Goal: Task Accomplishment & Management: Use online tool/utility

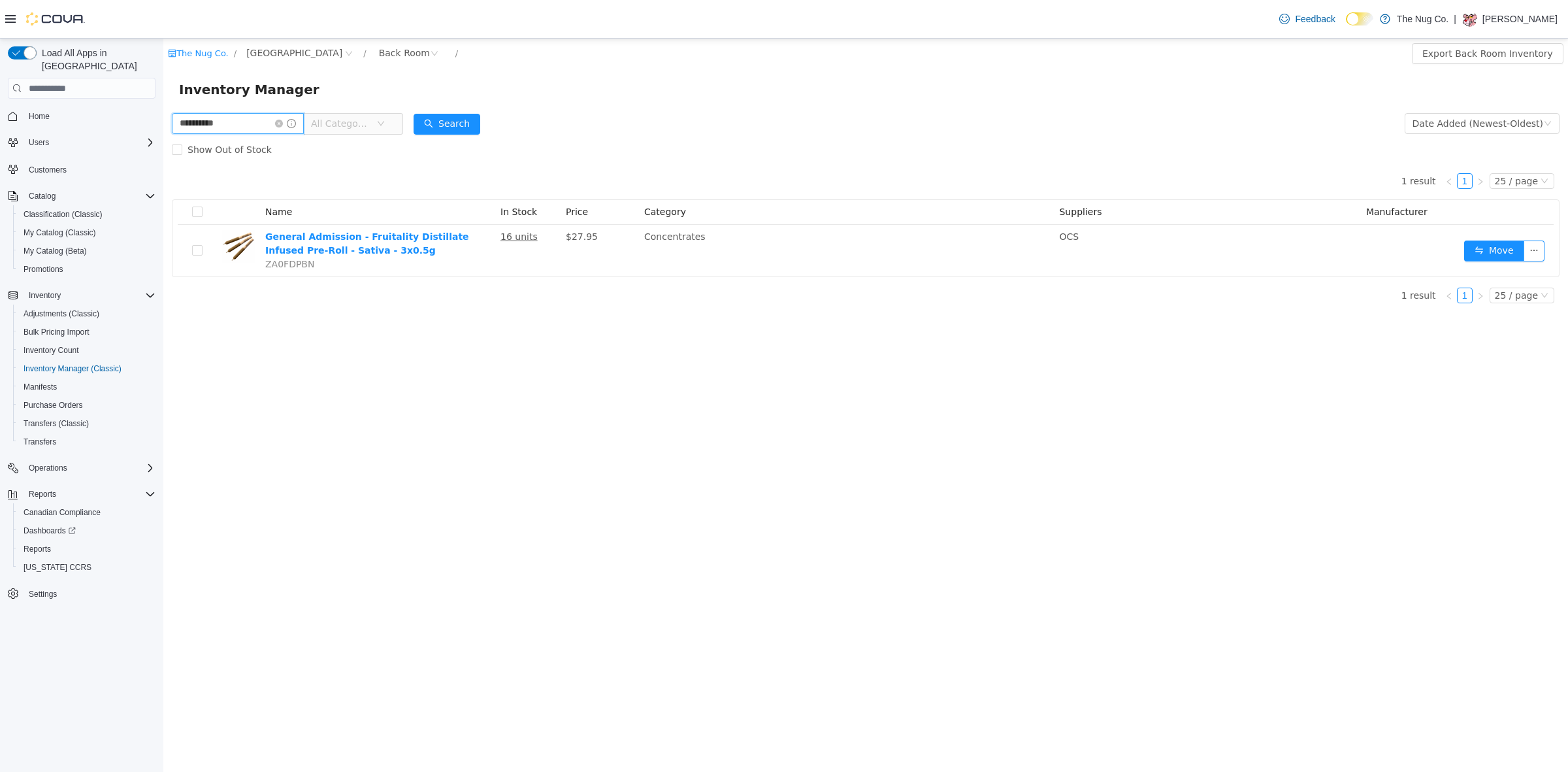
drag, startPoint x: 237, startPoint y: 123, endPoint x: 27, endPoint y: 187, distance: 219.5
click at [164, 187] on html "**********" at bounding box center [865, 405] width 1404 height 733
type input "****"
click at [388, 51] on div "Back Room" at bounding box center [404, 53] width 51 height 20
click at [390, 103] on li "Sales Floor" at bounding box center [413, 100] width 78 height 21
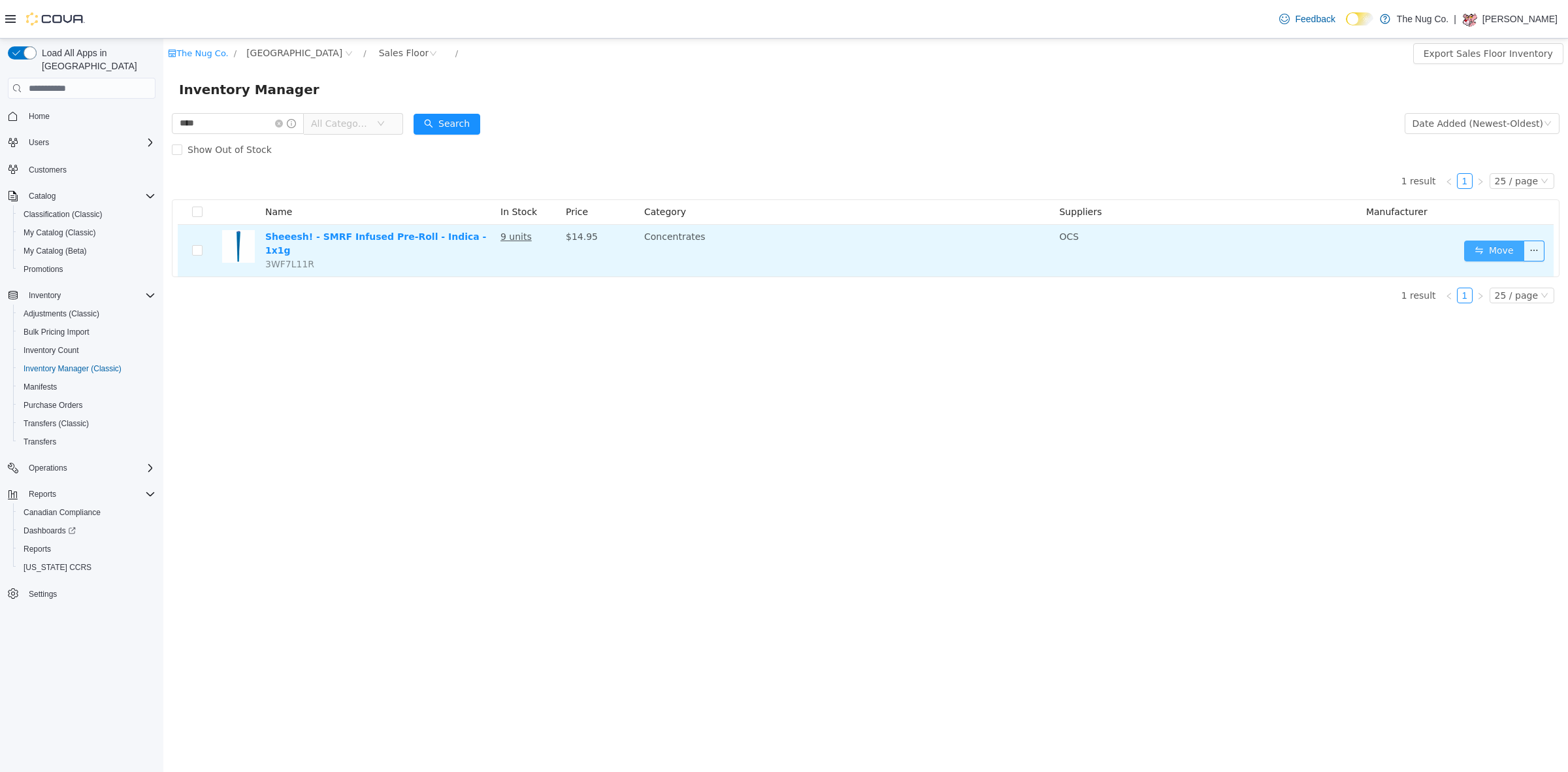
click at [1496, 247] on button "Move" at bounding box center [1494, 250] width 60 height 21
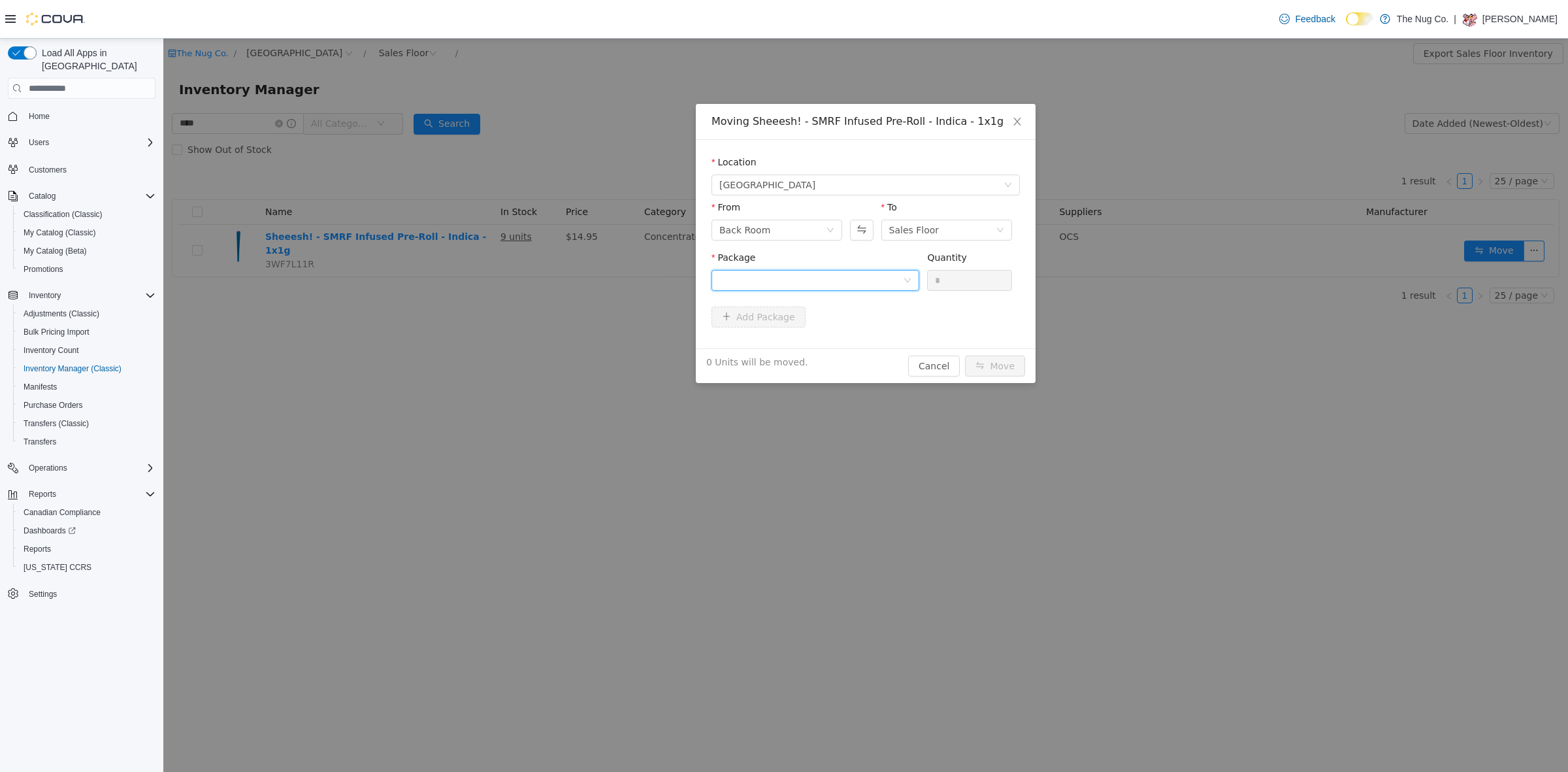
click at [859, 283] on div at bounding box center [811, 281] width 184 height 20
click at [793, 338] on li "L25162B Quantity : 30 Units" at bounding box center [815, 334] width 208 height 35
click at [931, 281] on input "*" at bounding box center [969, 281] width 84 height 20
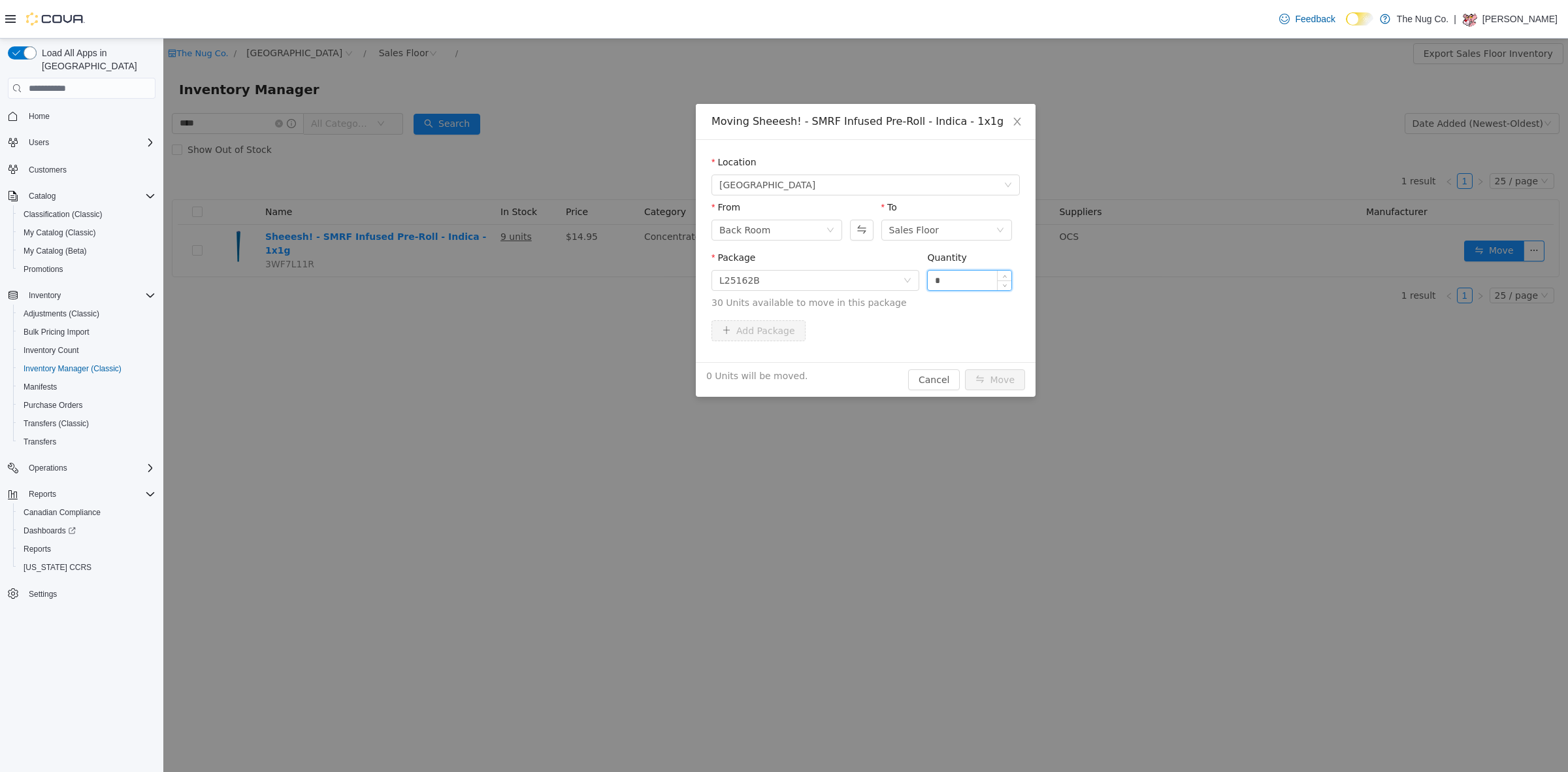
click at [931, 281] on input "*" at bounding box center [969, 281] width 84 height 20
type input "*"
click at [990, 384] on button "Move" at bounding box center [995, 379] width 60 height 21
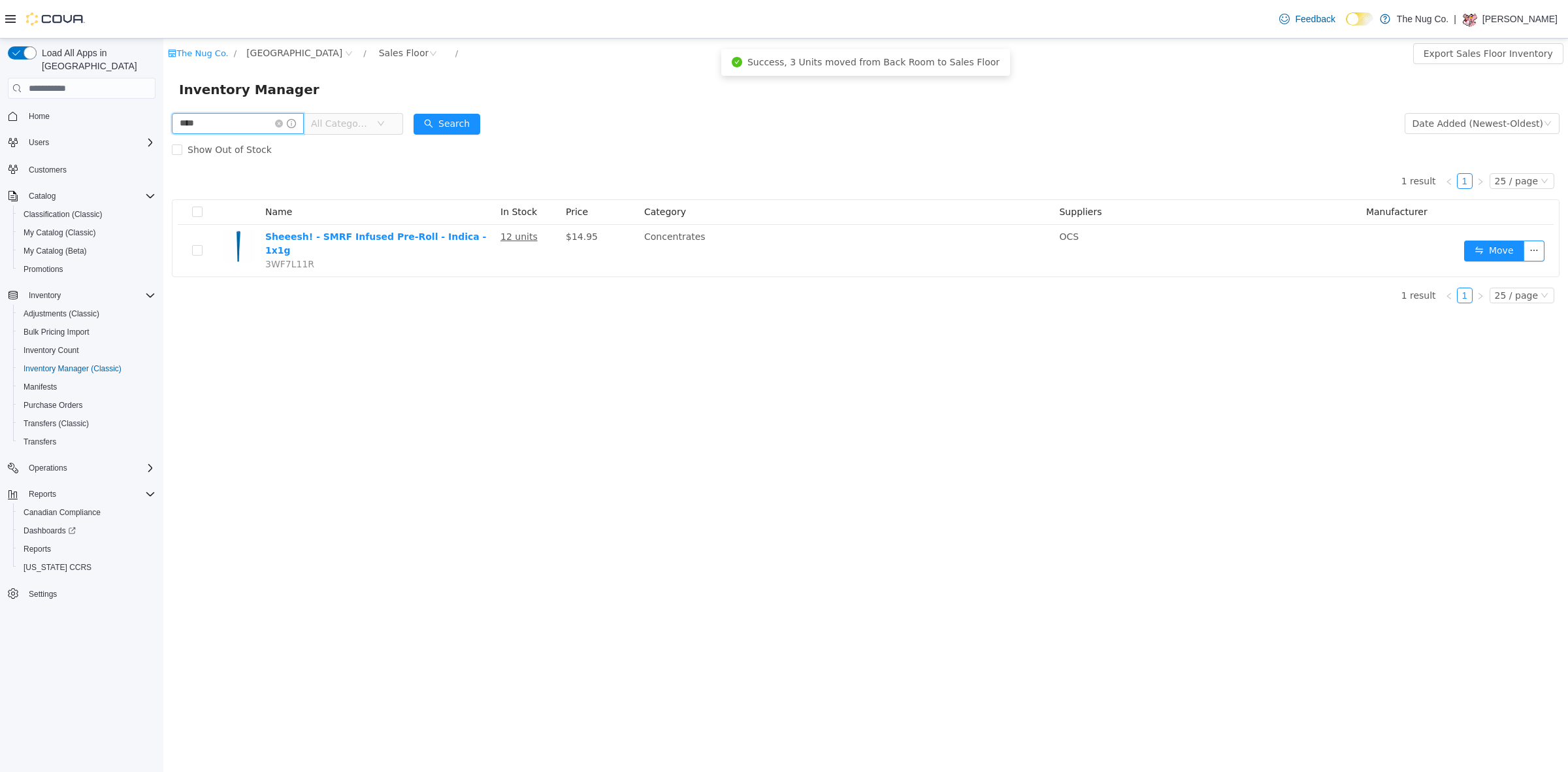
drag, startPoint x: 202, startPoint y: 122, endPoint x: 0, endPoint y: 127, distance: 202.1
click at [164, 127] on html "The Nug Co. / 1213 Dundas Street West / Sales Floor / Export Sales Floor Invent…" at bounding box center [865, 405] width 1404 height 733
type input "*****"
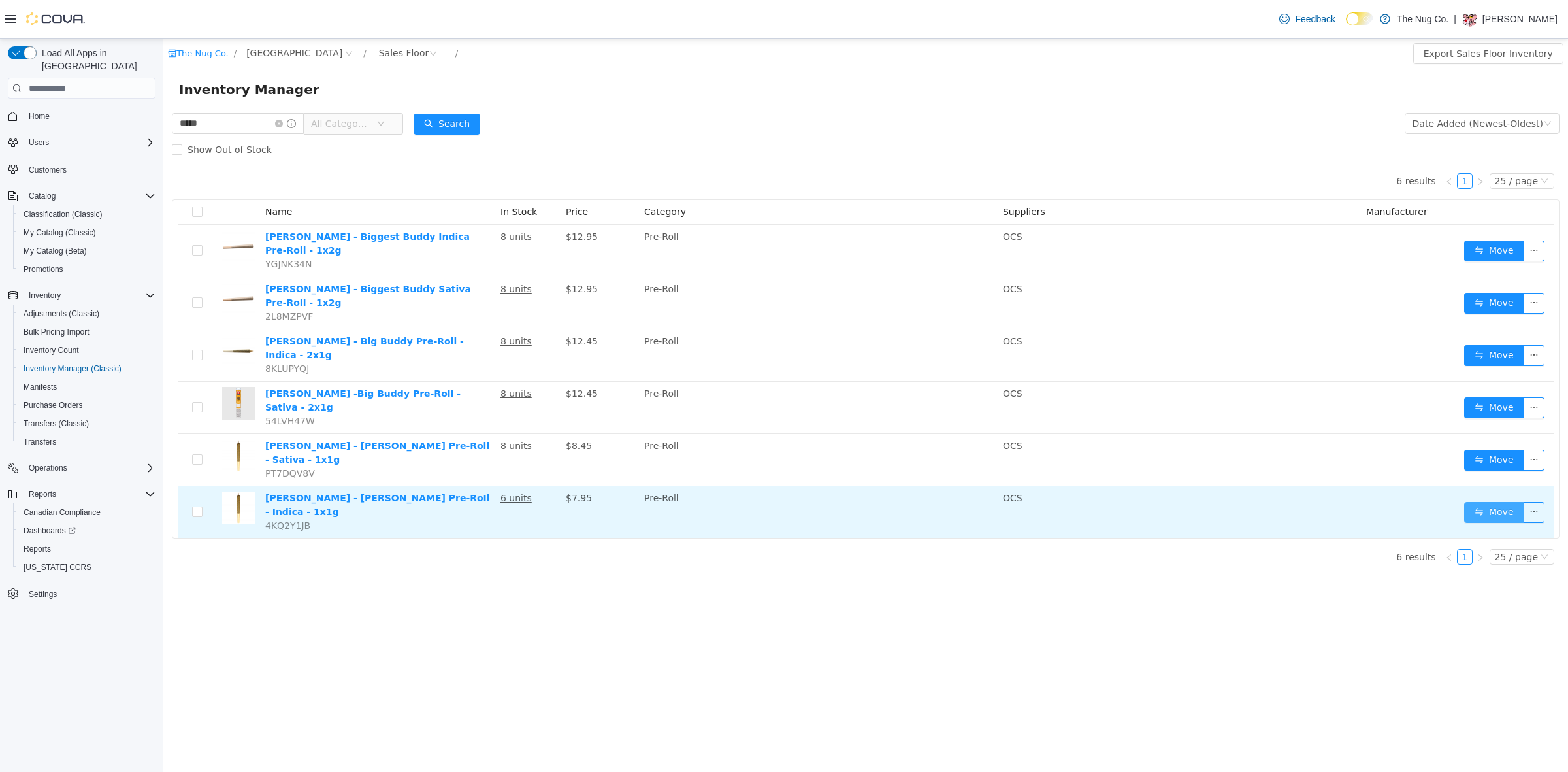
click at [1488, 502] on button "Move" at bounding box center [1494, 512] width 60 height 21
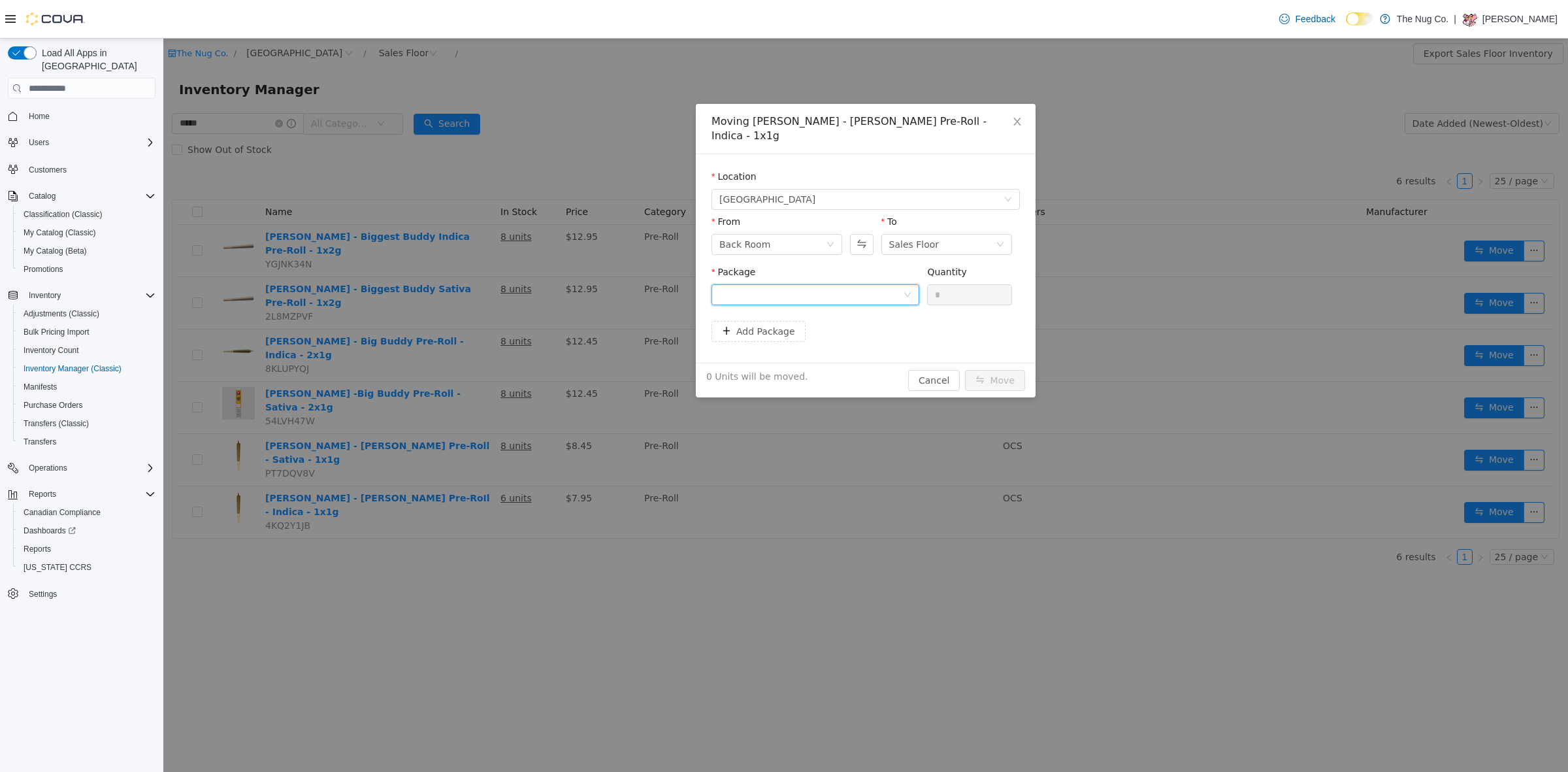
click at [756, 290] on div at bounding box center [811, 295] width 184 height 20
click at [760, 326] on strong "PR113615" at bounding box center [746, 328] width 52 height 11
click at [941, 285] on input "*" at bounding box center [969, 295] width 84 height 20
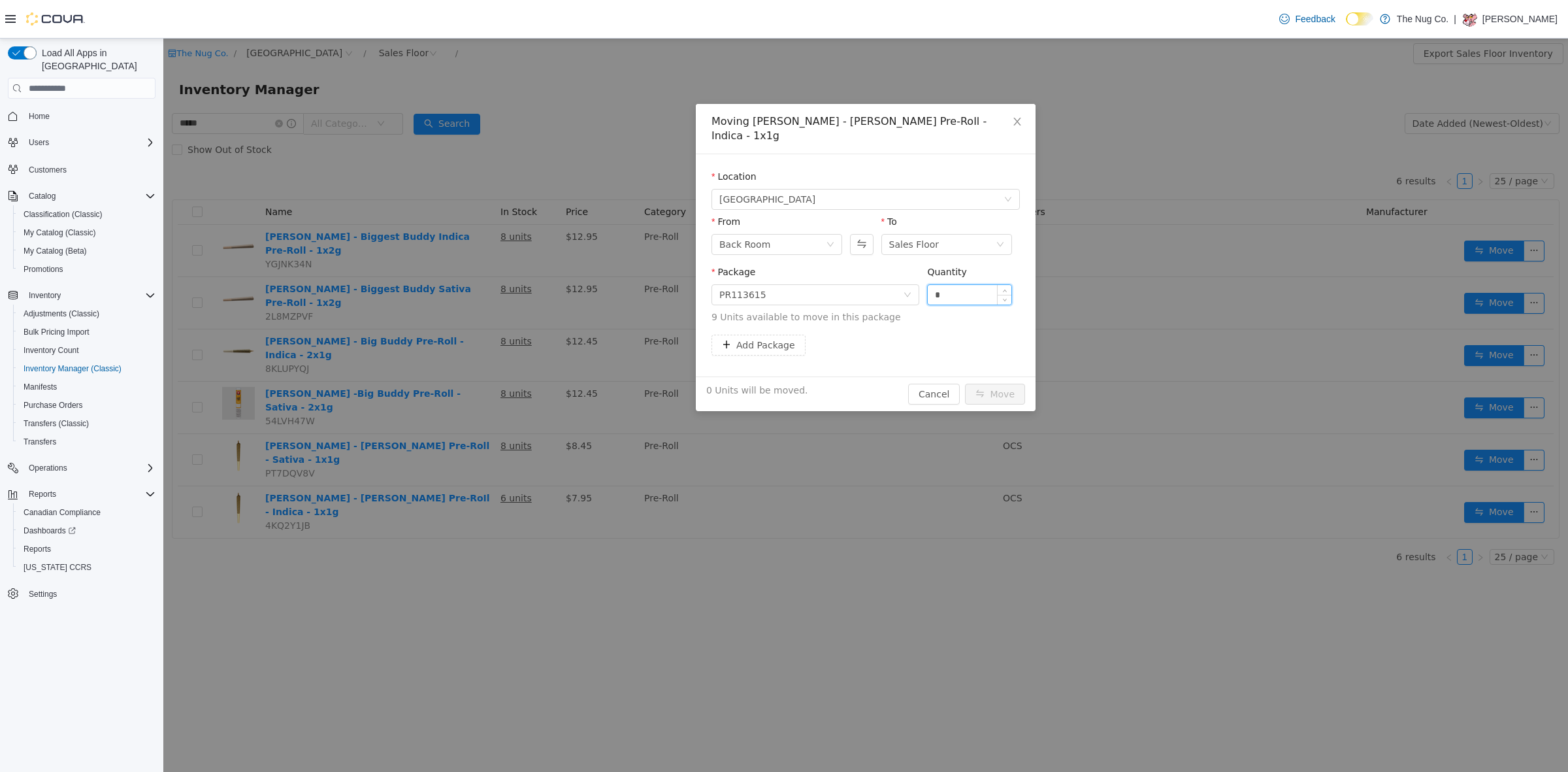
click at [941, 285] on input "*" at bounding box center [969, 295] width 84 height 20
type input "*"
click at [984, 383] on button "Move" at bounding box center [995, 393] width 60 height 21
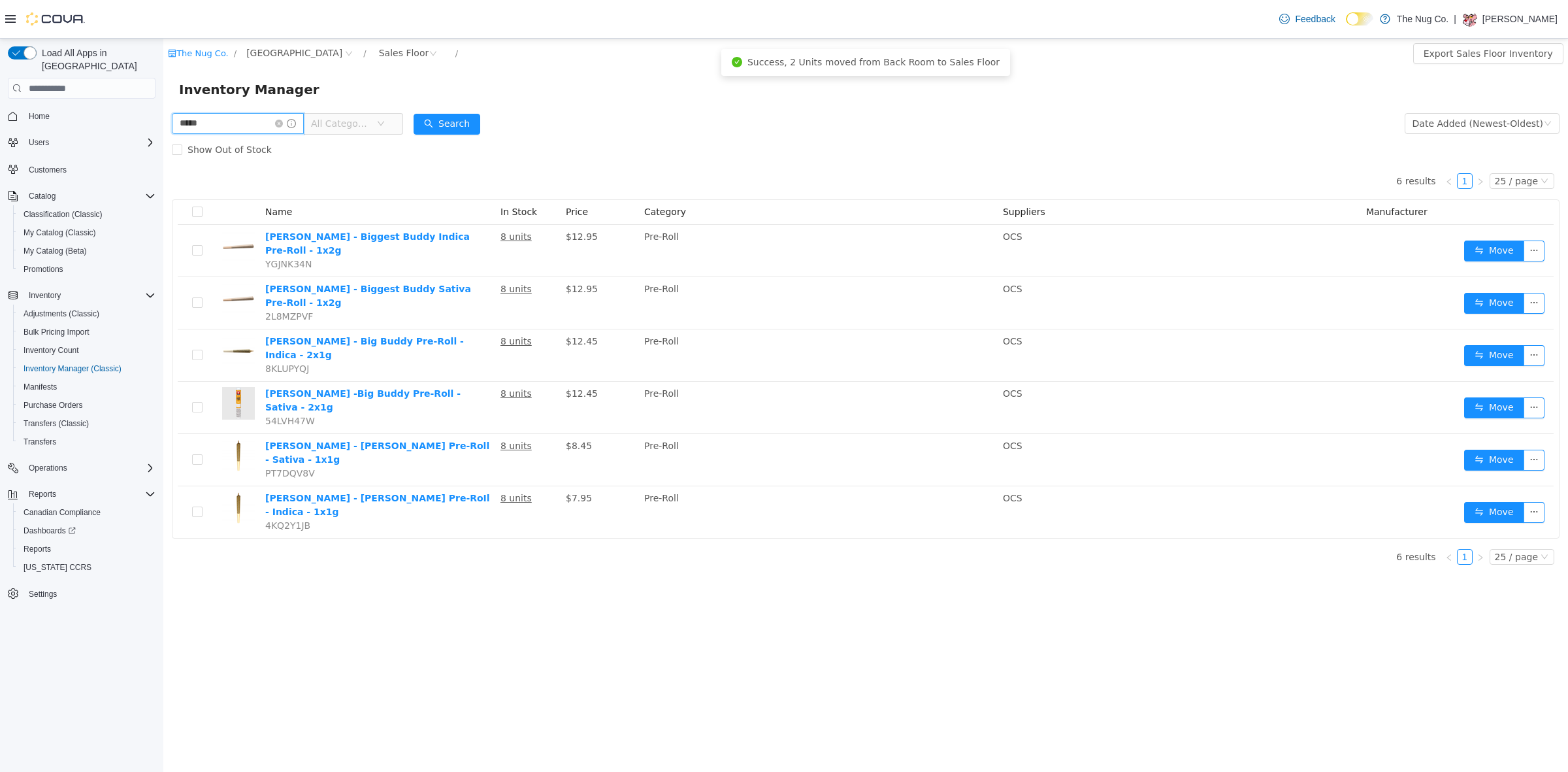
drag, startPoint x: 253, startPoint y: 120, endPoint x: 47, endPoint y: 143, distance: 207.3
click at [164, 143] on html "The Nug Co. / 1213 Dundas Street West / Sales Floor / Export Sales Floor Invent…" at bounding box center [865, 405] width 1404 height 733
type input "**********"
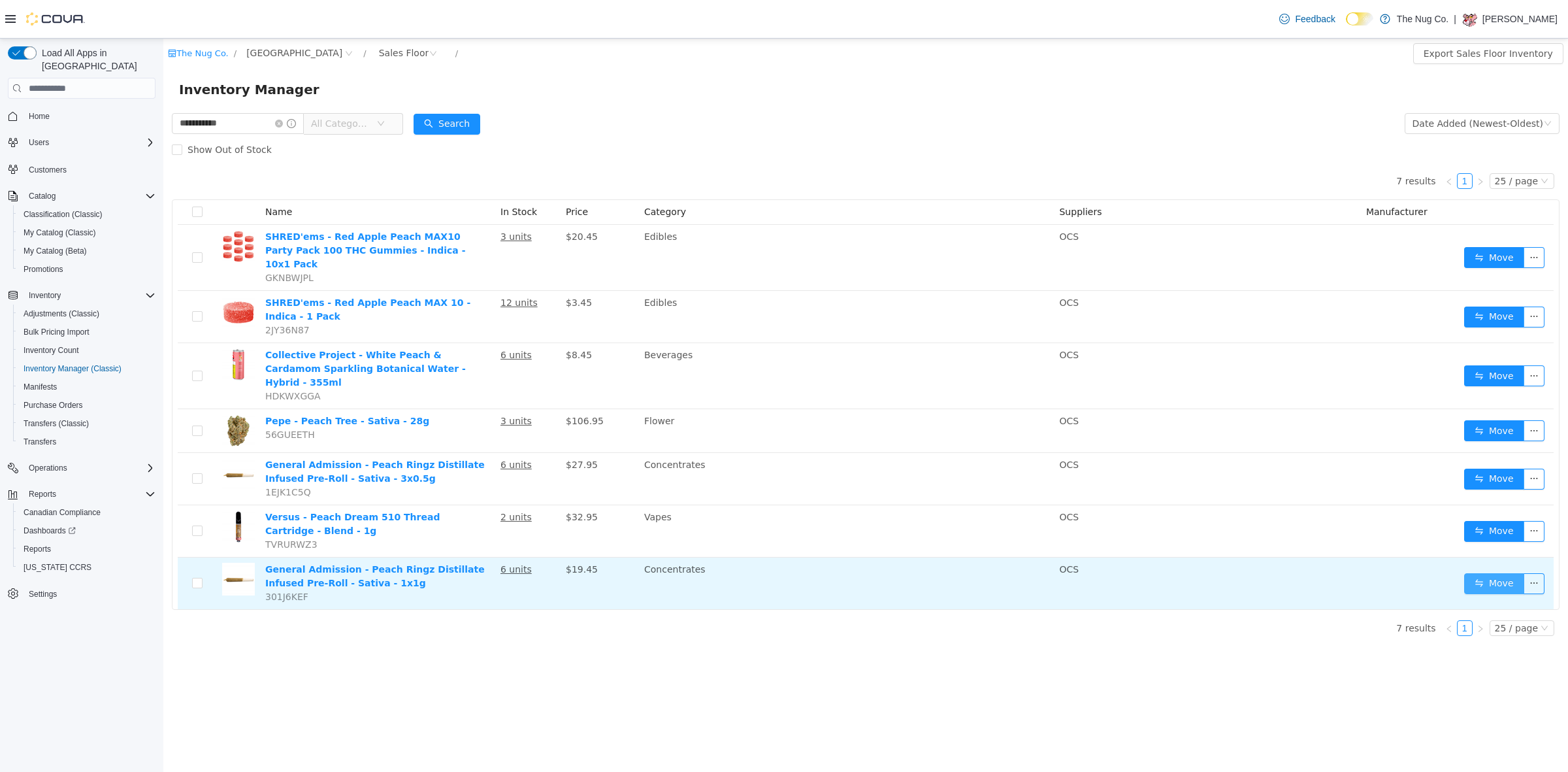
click at [1496, 573] on button "Move" at bounding box center [1494, 583] width 60 height 21
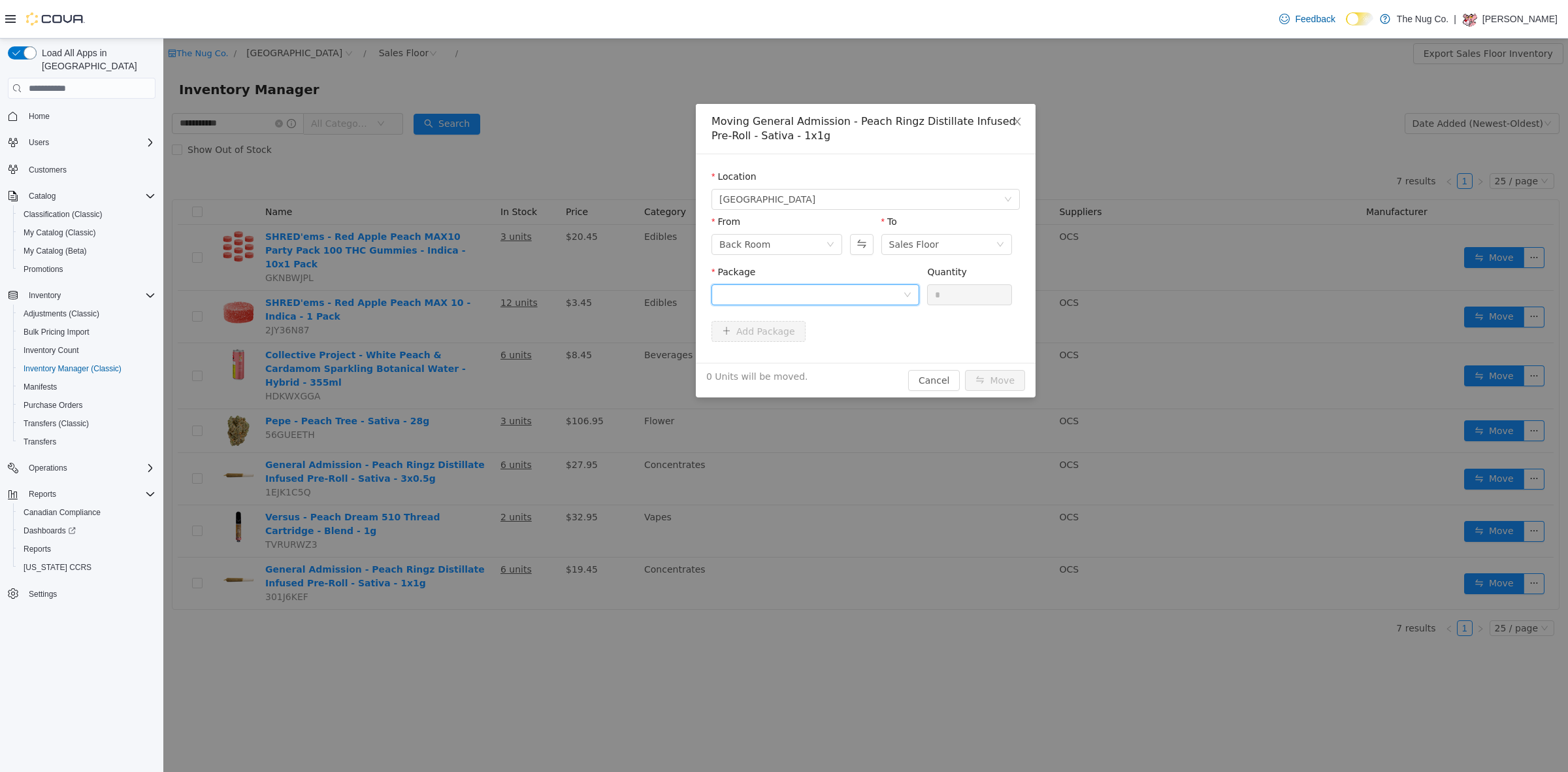
click at [782, 301] on div at bounding box center [811, 295] width 184 height 20
click at [781, 345] on li "25050000845 Quantity : 9 Units" at bounding box center [815, 348] width 208 height 35
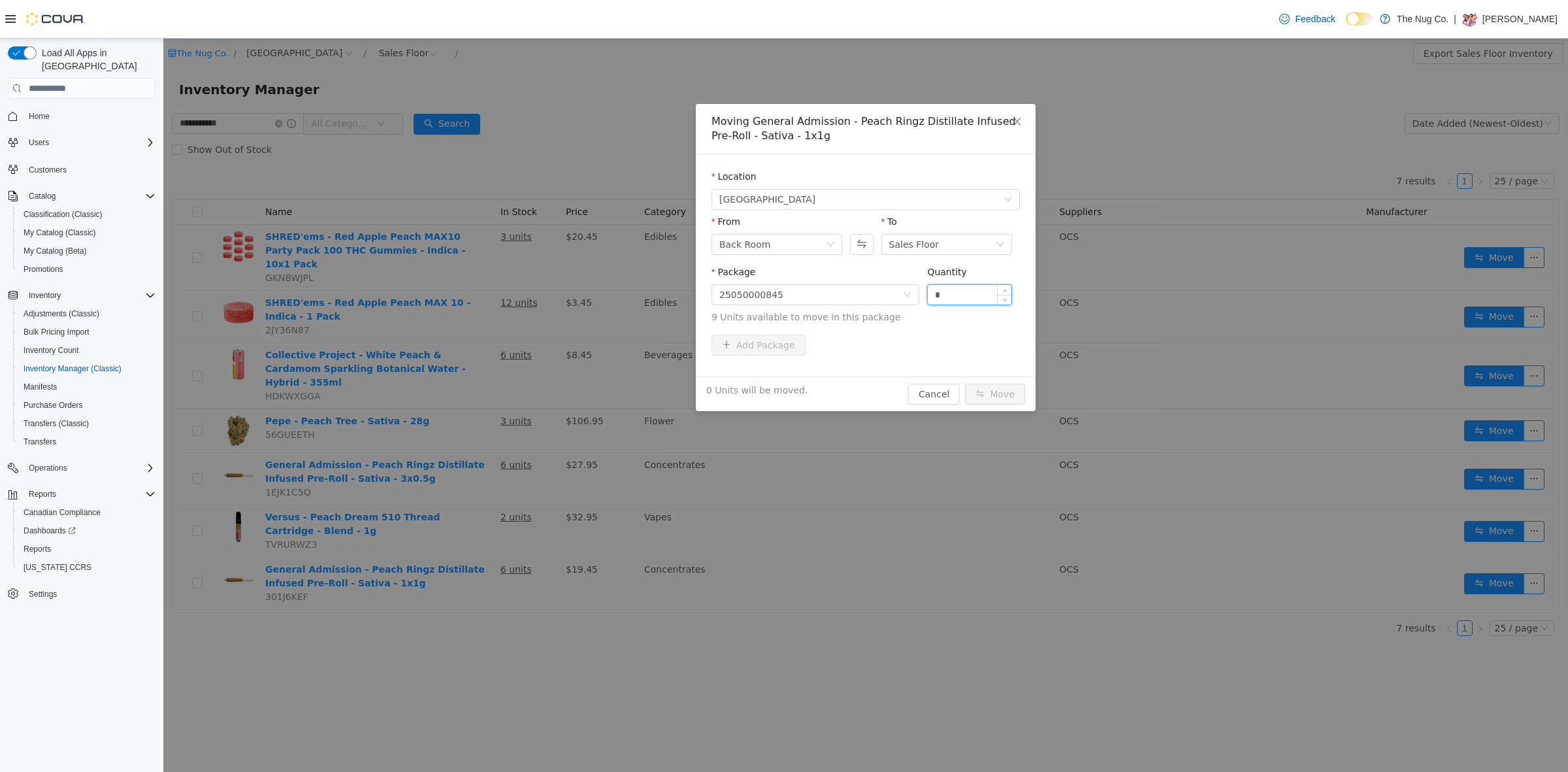
click at [949, 296] on input "*" at bounding box center [969, 295] width 84 height 20
type input "*"
click at [994, 395] on button "Move" at bounding box center [995, 393] width 60 height 21
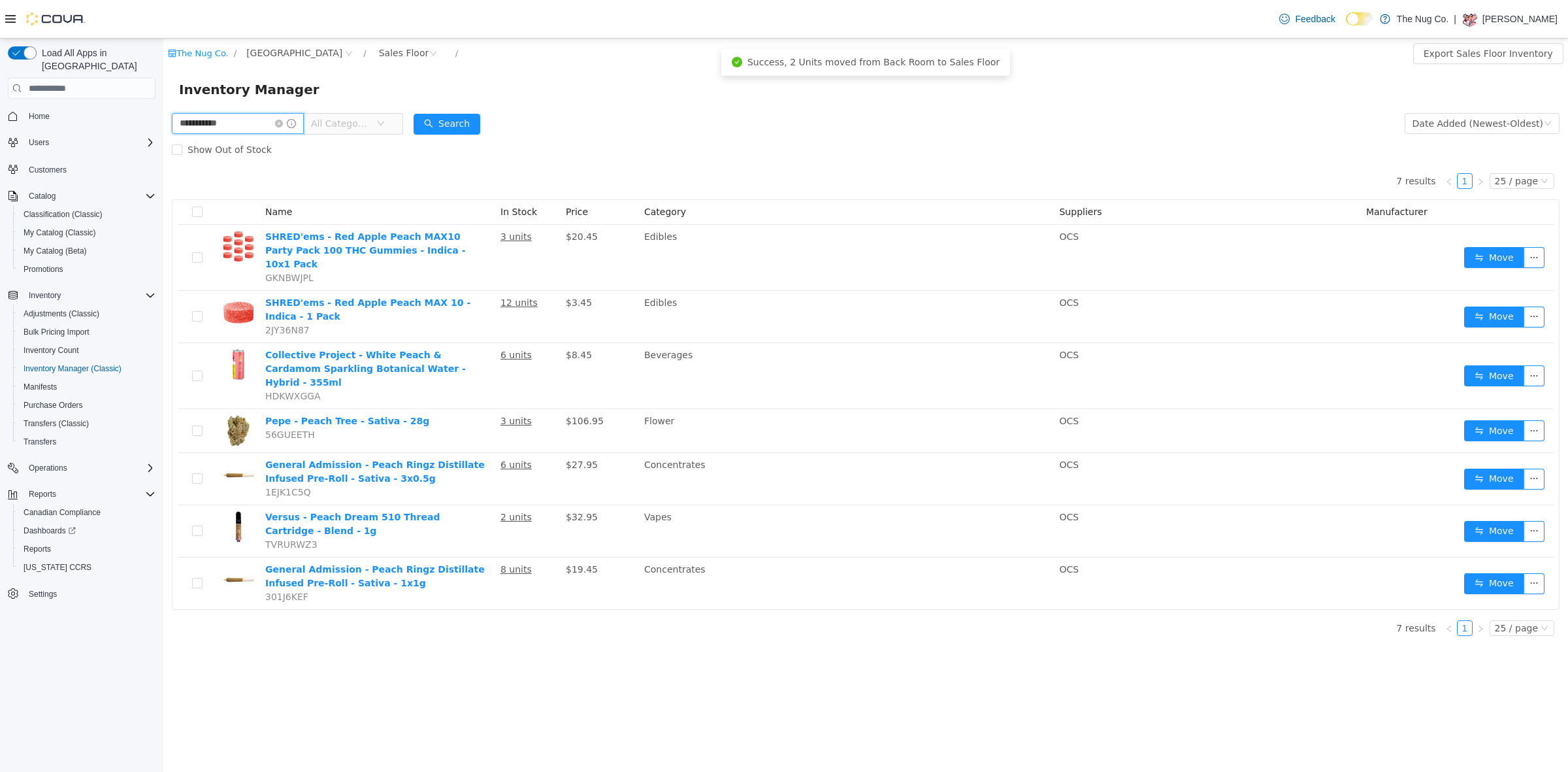
drag, startPoint x: 238, startPoint y: 113, endPoint x: 0, endPoint y: 171, distance: 245.0
click at [164, 171] on html "**********" at bounding box center [865, 405] width 1404 height 733
type input "**********"
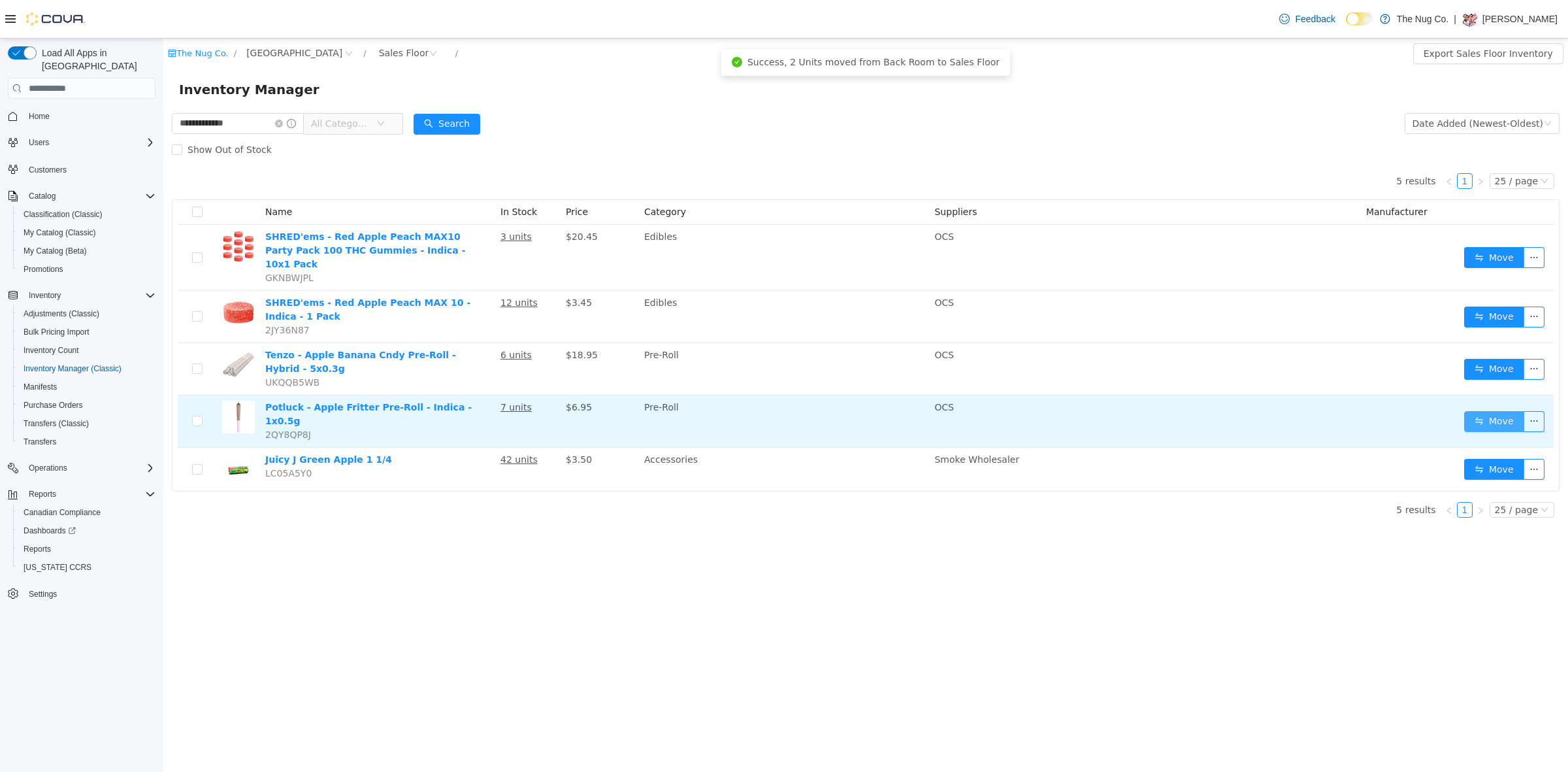
click at [1481, 411] on button "Move" at bounding box center [1494, 421] width 60 height 21
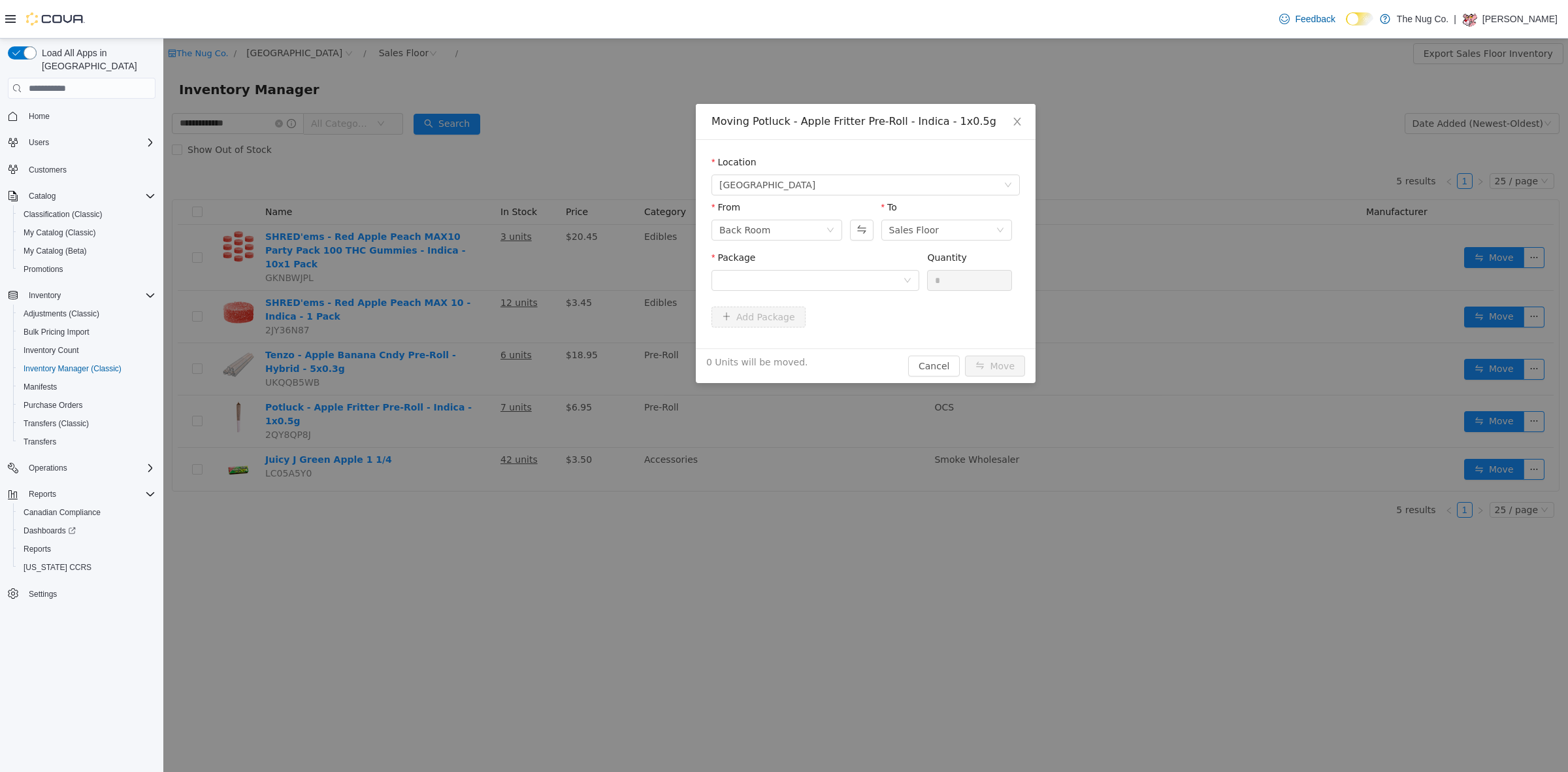
click at [755, 267] on div "Package" at bounding box center [815, 260] width 208 height 19
click at [751, 288] on div at bounding box center [811, 281] width 184 height 20
click at [746, 346] on span "Quantity : 18 Units" at bounding box center [759, 342] width 80 height 11
click at [946, 283] on input "*" at bounding box center [969, 281] width 84 height 20
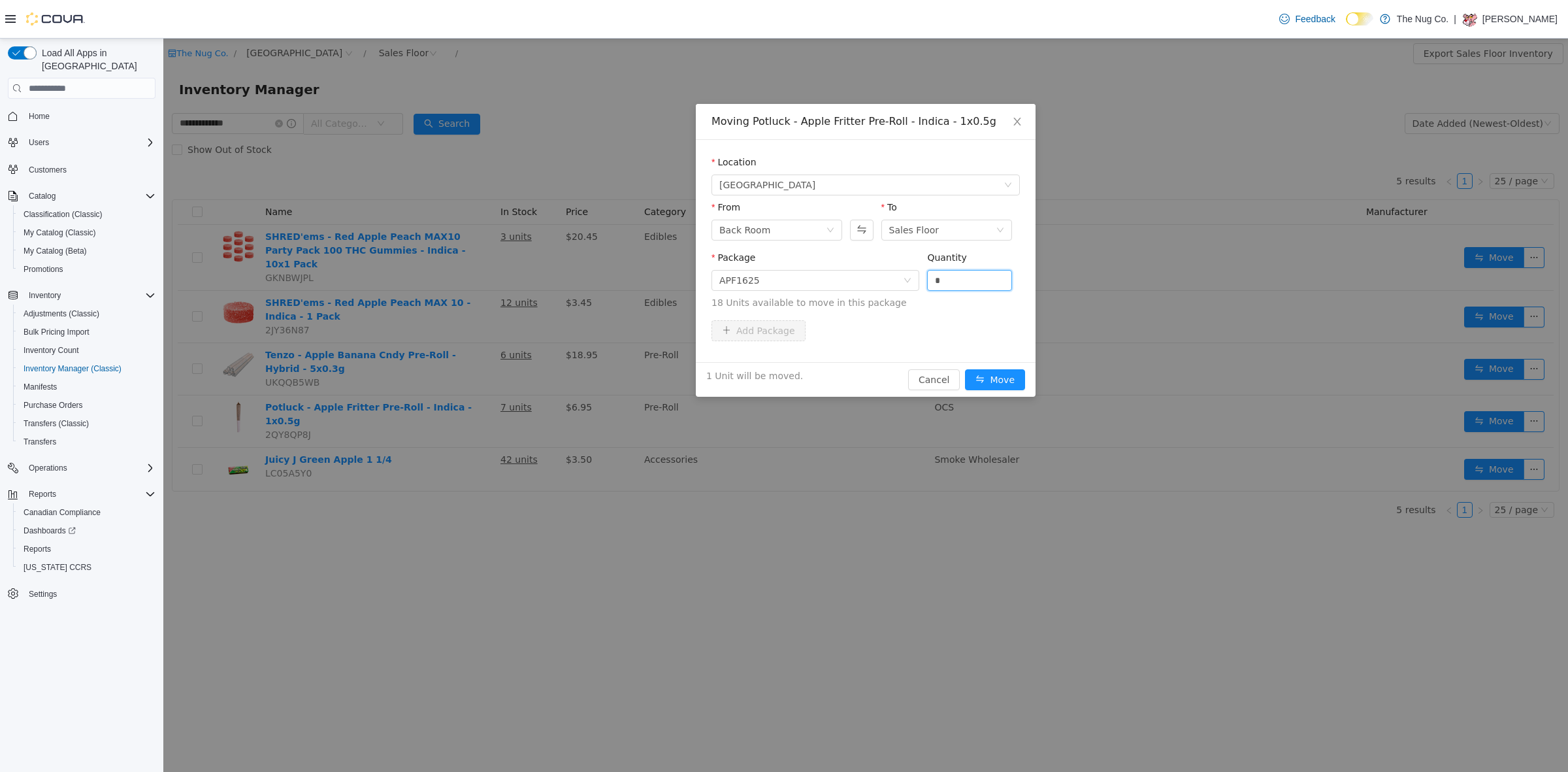
type input "*"
click at [983, 364] on div "1 Unit will be moved. Cancel Move" at bounding box center [865, 379] width 340 height 34
click at [989, 371] on button "Move" at bounding box center [995, 379] width 60 height 21
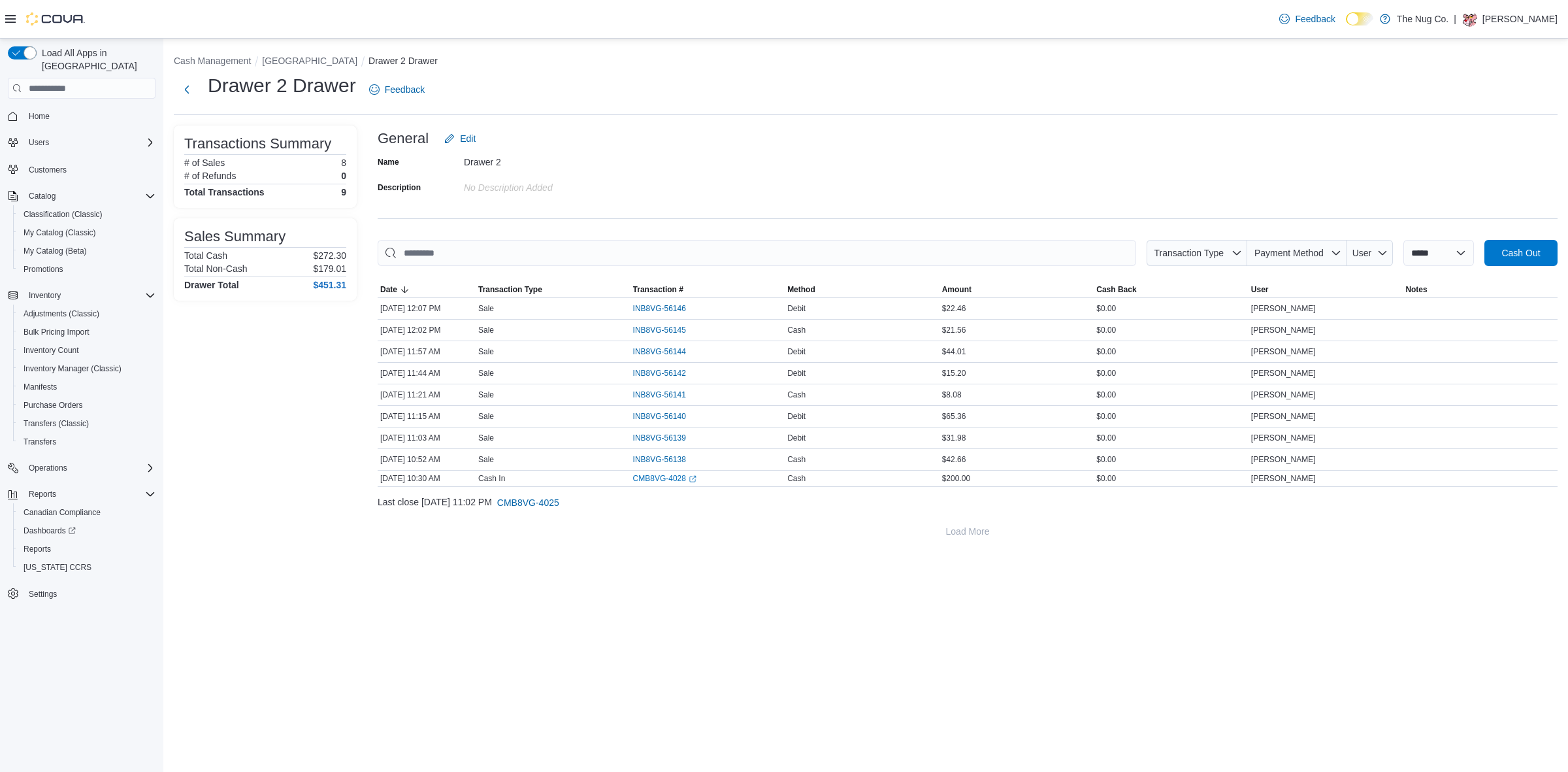
click at [739, 56] on ol "Cash Management [GEOGRAPHIC_DATA] West Drawer 2 Drawer" at bounding box center [865, 61] width 1384 height 15
